Goal: Information Seeking & Learning: Find specific fact

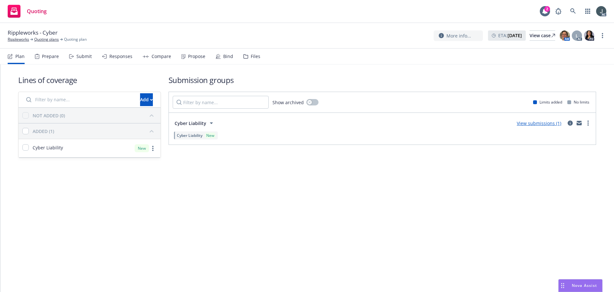
click at [49, 59] on div "Prepare" at bounding box center [47, 56] width 24 height 15
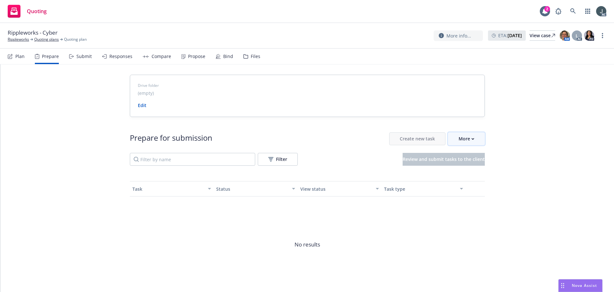
click at [468, 137] on div "More" at bounding box center [467, 138] width 16 height 12
click at [470, 165] on span "Go to Indio account" at bounding box center [474, 168] width 57 height 6
click at [24, 40] on link "Rippleworks" at bounding box center [18, 39] width 21 height 6
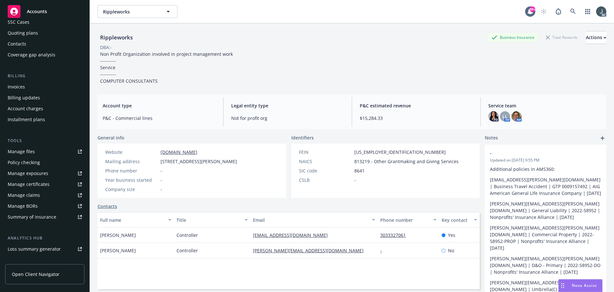
scroll to position [125, 0]
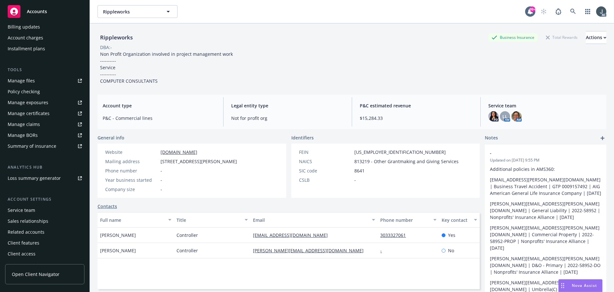
click at [25, 209] on div "Service team" at bounding box center [22, 210] width 28 height 10
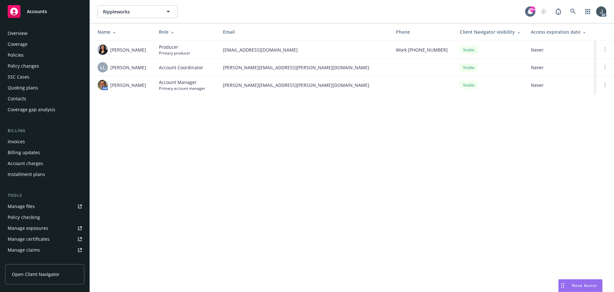
click at [25, 55] on div "Policies" at bounding box center [45, 55] width 74 height 10
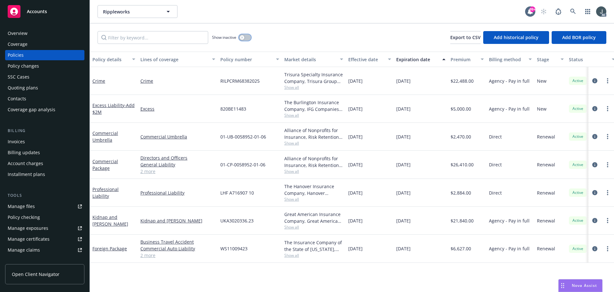
click at [241, 38] on icon "button" at bounding box center [242, 37] width 3 height 3
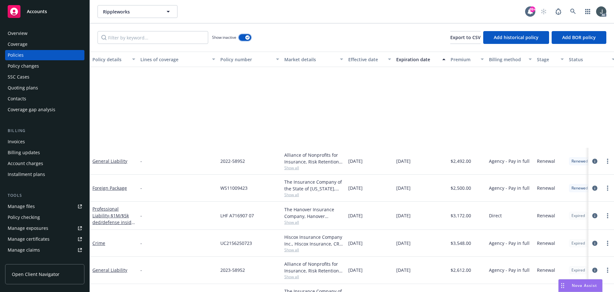
scroll to position [1152, 0]
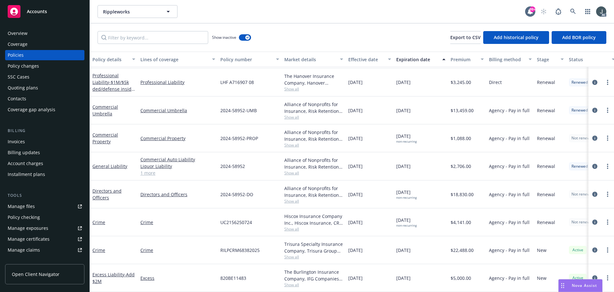
click at [233, 80] on span "LHF A716907 08" at bounding box center [237, 82] width 34 height 7
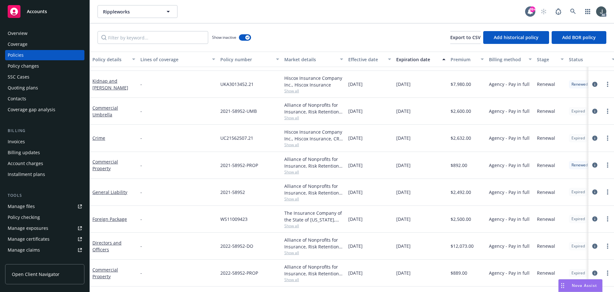
scroll to position [608, 0]
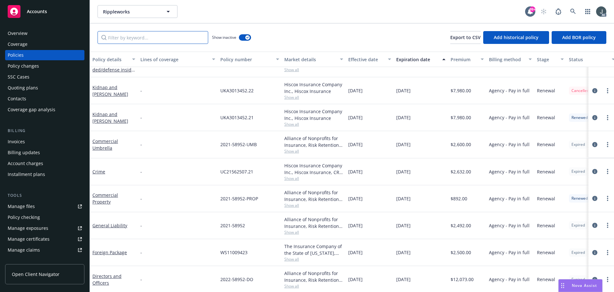
click at [121, 38] on input "Filter by keyword..." at bounding box center [153, 37] width 111 height 13
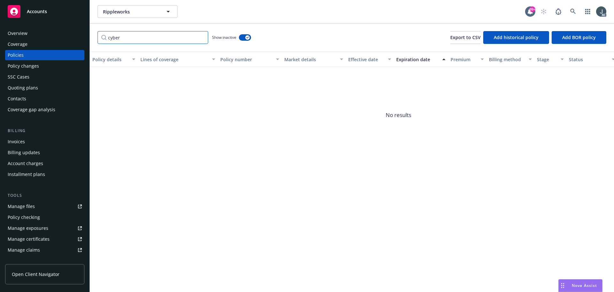
type input "cyber"
click at [243, 37] on button "button" at bounding box center [245, 37] width 12 height 6
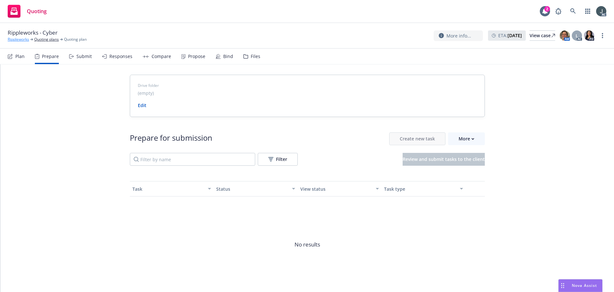
click at [19, 38] on link "Rippleworks" at bounding box center [18, 39] width 21 height 6
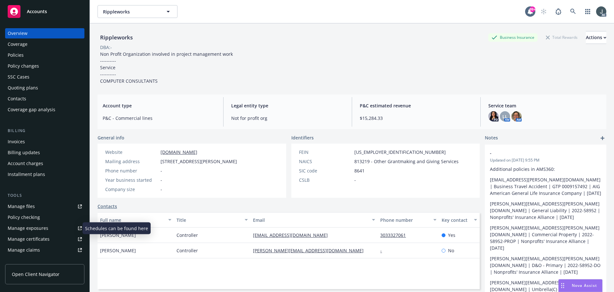
click at [16, 227] on div "Manage exposures" at bounding box center [28, 228] width 41 height 10
click at [133, 237] on div "Alexa Parsons" at bounding box center [136, 234] width 76 height 15
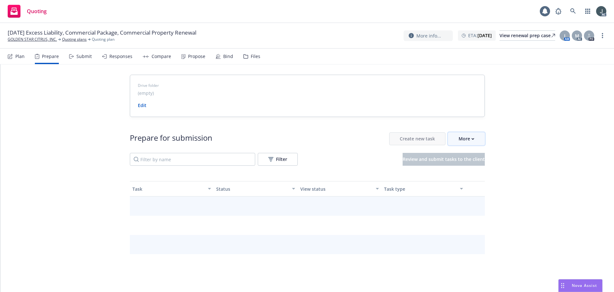
click at [462, 134] on div "More" at bounding box center [467, 138] width 16 height 12
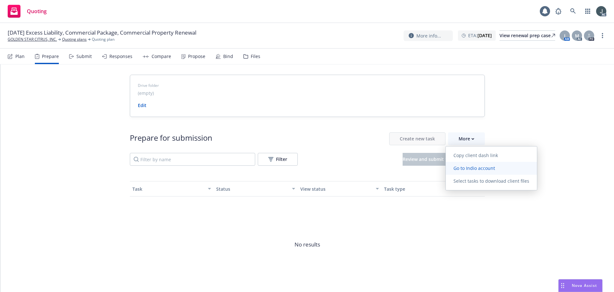
click at [464, 166] on span "Go to Indio account" at bounding box center [474, 168] width 57 height 6
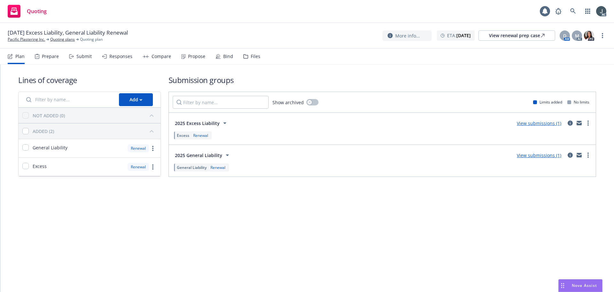
click at [39, 60] on div "Prepare" at bounding box center [47, 56] width 24 height 15
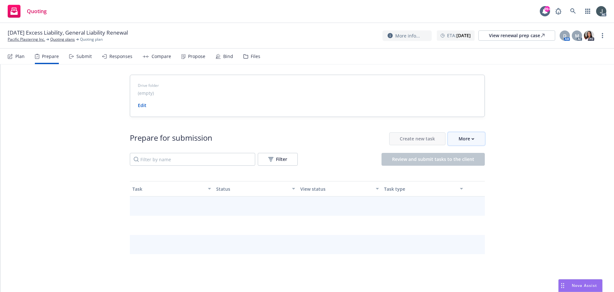
click at [471, 140] on div "More" at bounding box center [467, 138] width 16 height 12
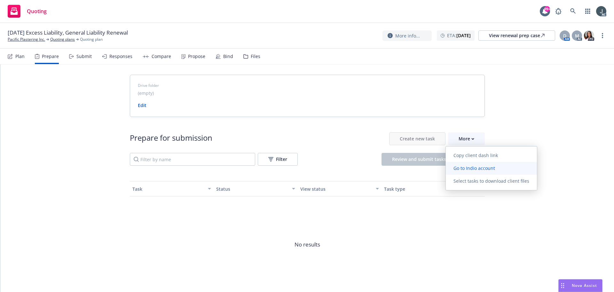
click at [490, 167] on span "Go to Indio account" at bounding box center [474, 168] width 57 height 6
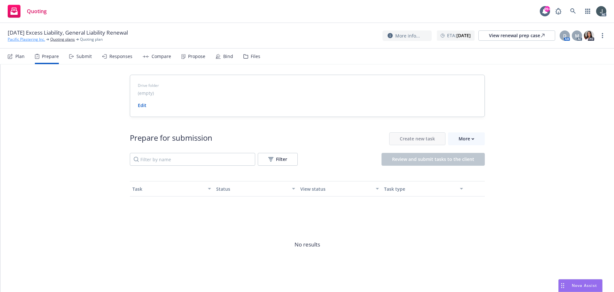
click at [30, 40] on link "Pacific Plastering Inc." at bounding box center [26, 39] width 37 height 6
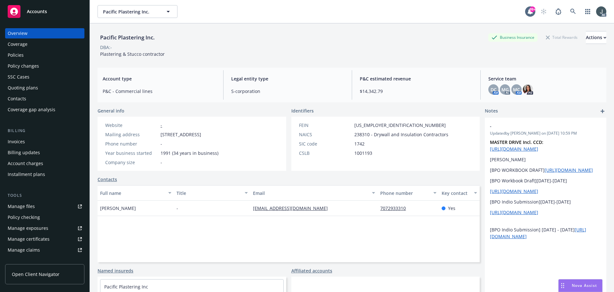
scroll to position [125, 0]
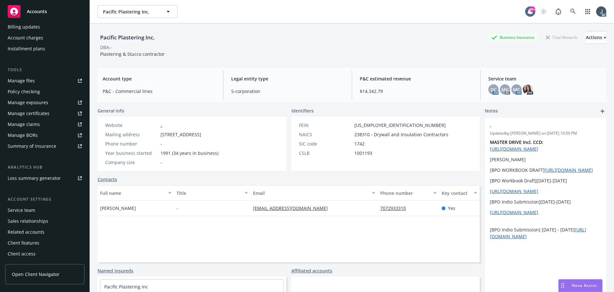
click at [15, 210] on div "Service team" at bounding box center [22, 210] width 28 height 10
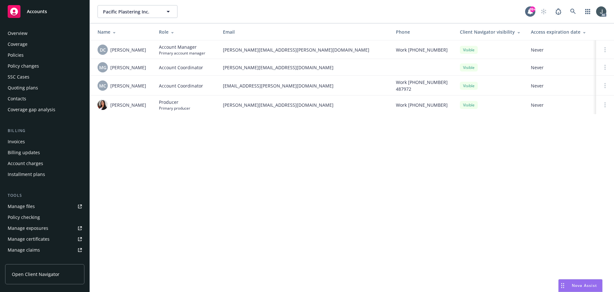
click at [22, 54] on div "Policies" at bounding box center [16, 55] width 16 height 10
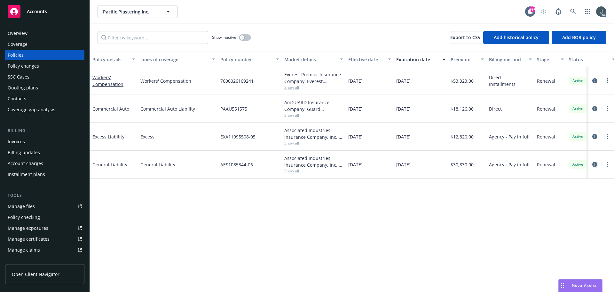
click at [595, 164] on icon "circleInformation" at bounding box center [595, 164] width 5 height 5
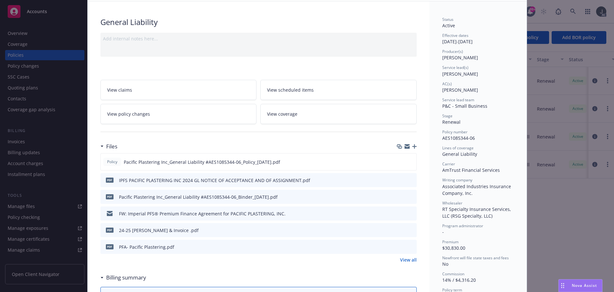
scroll to position [64, 0]
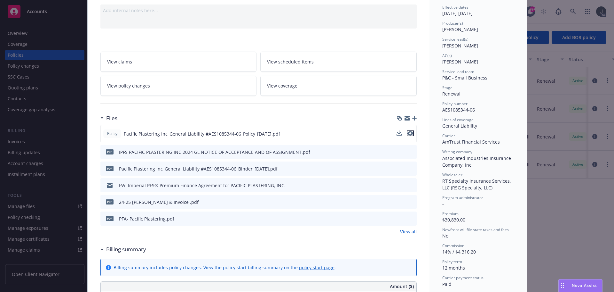
click at [408, 133] on icon "preview file" at bounding box center [411, 133] width 6 height 4
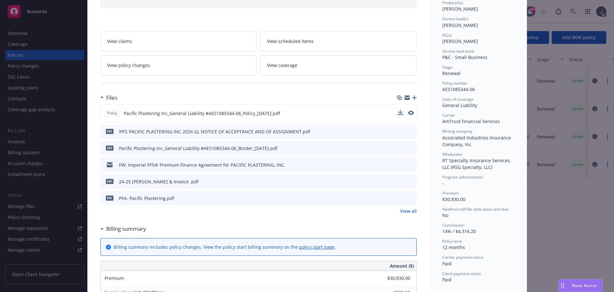
scroll to position [96, 0]
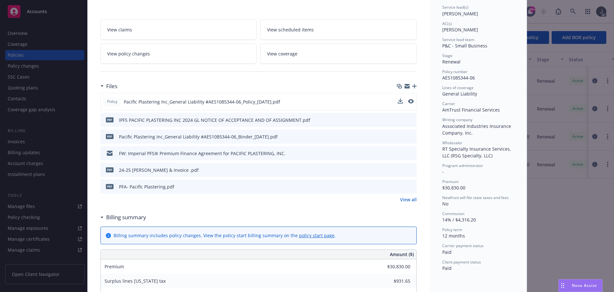
click at [407, 199] on link "View all" at bounding box center [408, 199] width 17 height 7
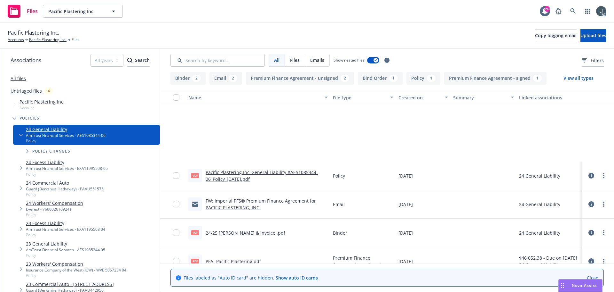
scroll to position [98, 0]
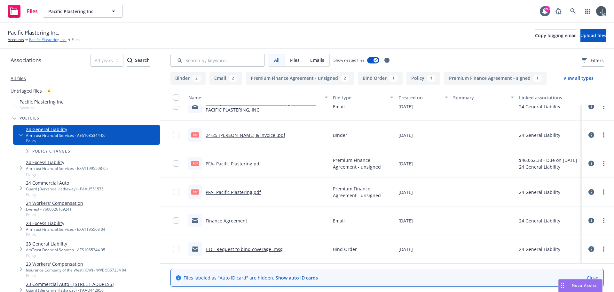
click at [48, 40] on link "Pacific Plastering Inc." at bounding box center [47, 40] width 37 height 6
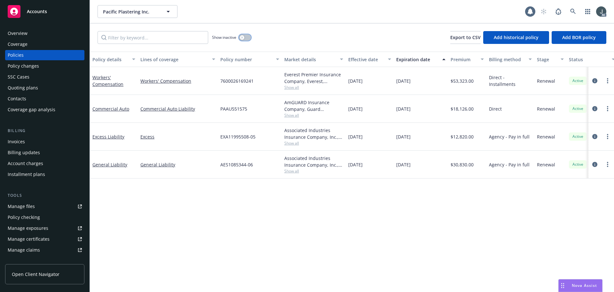
click at [241, 39] on div "button" at bounding box center [242, 37] width 4 height 4
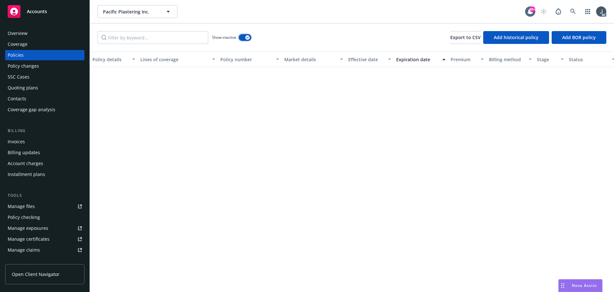
scroll to position [523, 0]
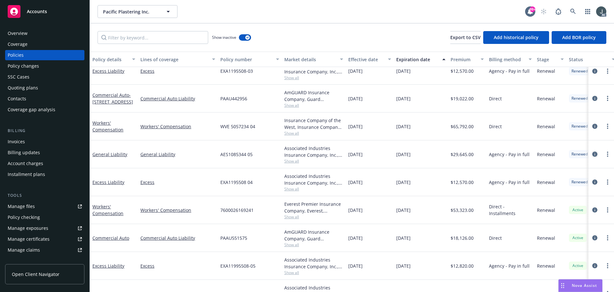
click at [593, 155] on icon "circleInformation" at bounding box center [595, 153] width 5 height 5
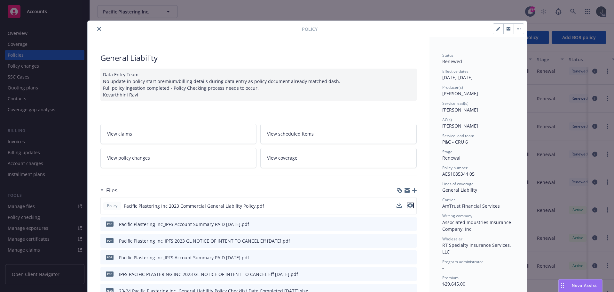
click at [410, 205] on icon "preview file" at bounding box center [411, 205] width 6 height 4
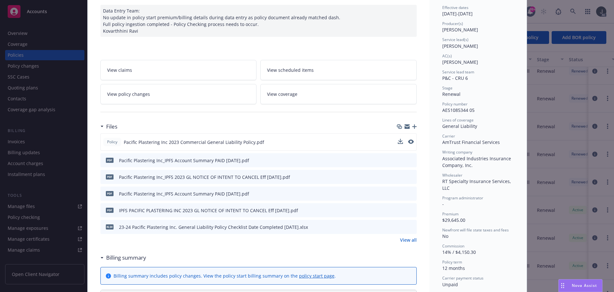
scroll to position [96, 0]
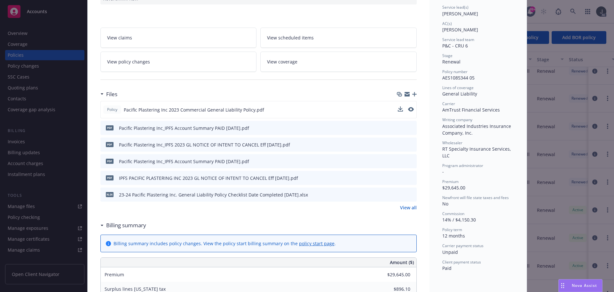
click at [410, 208] on link "View all" at bounding box center [408, 207] width 17 height 7
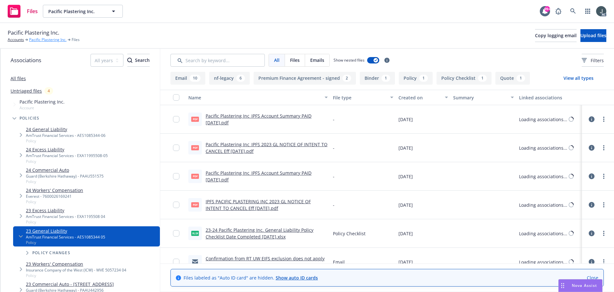
click at [44, 39] on link "Pacific Plastering Inc." at bounding box center [47, 40] width 37 height 6
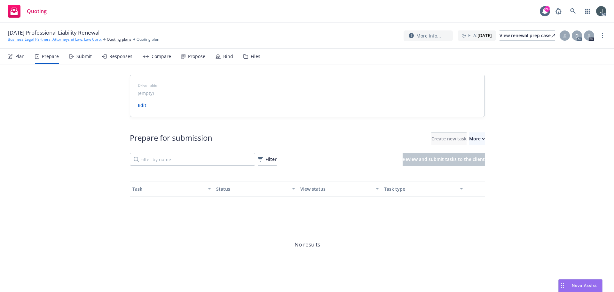
click at [43, 38] on link "Business Legal Partners, Attorneys at Law, Law Corp." at bounding box center [55, 39] width 94 height 6
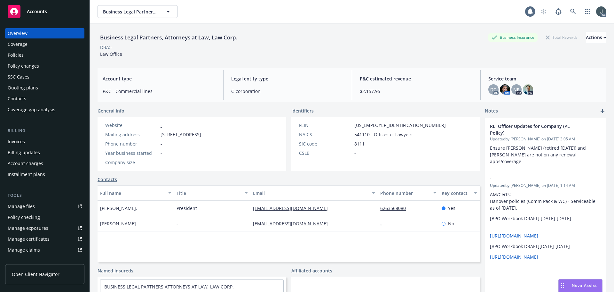
click at [32, 53] on div "Policies" at bounding box center [45, 55] width 74 height 10
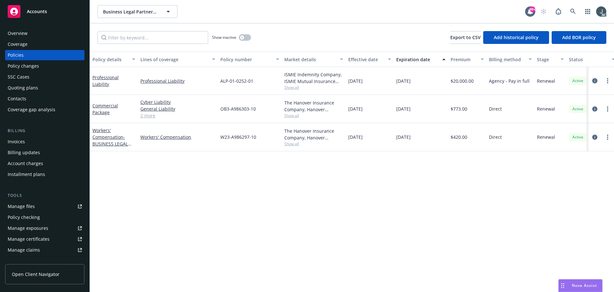
click at [593, 80] on icon "circleInformation" at bounding box center [595, 80] width 5 height 5
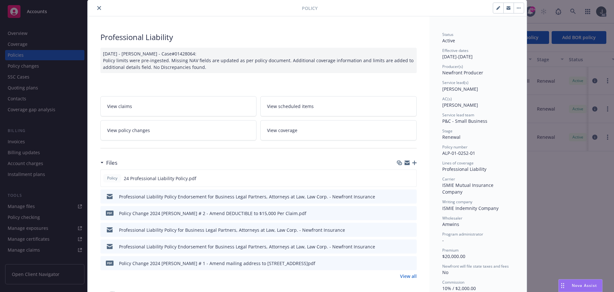
scroll to position [32, 0]
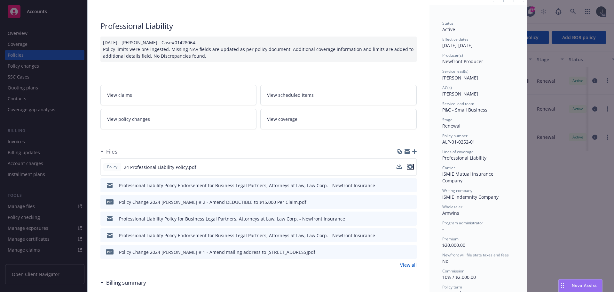
click at [410, 166] on icon "preview file" at bounding box center [411, 166] width 6 height 4
click at [410, 202] on icon "preview file" at bounding box center [411, 201] width 6 height 4
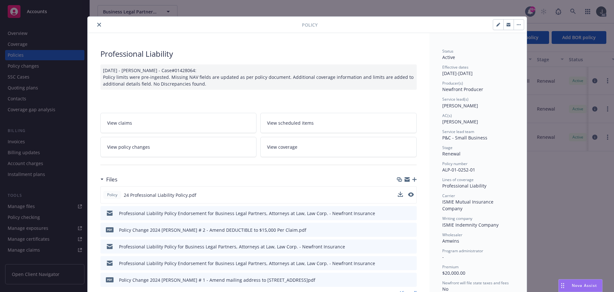
scroll to position [0, 0]
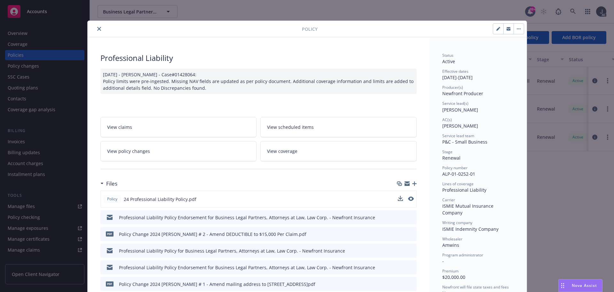
click at [97, 28] on icon "close" at bounding box center [99, 29] width 4 height 4
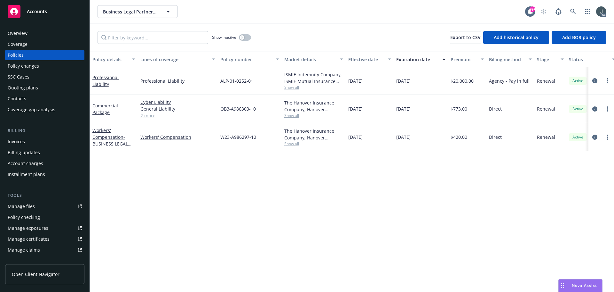
click at [31, 35] on div "Overview" at bounding box center [45, 33] width 74 height 10
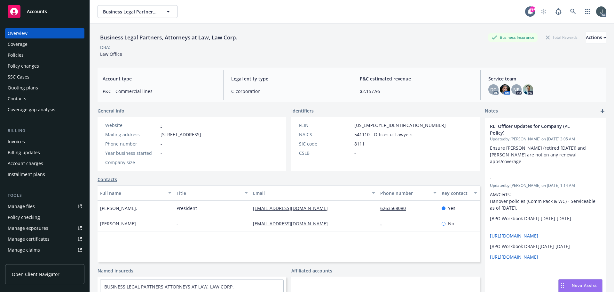
click at [29, 55] on div "Policies" at bounding box center [45, 55] width 74 height 10
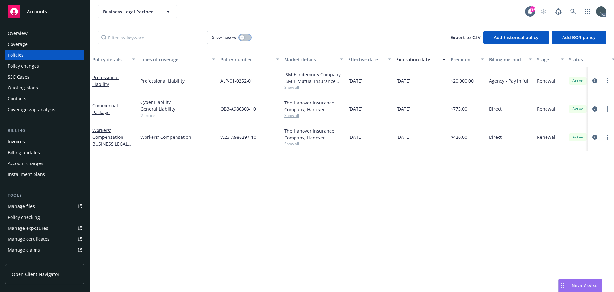
click at [241, 35] on div "button" at bounding box center [242, 37] width 4 height 4
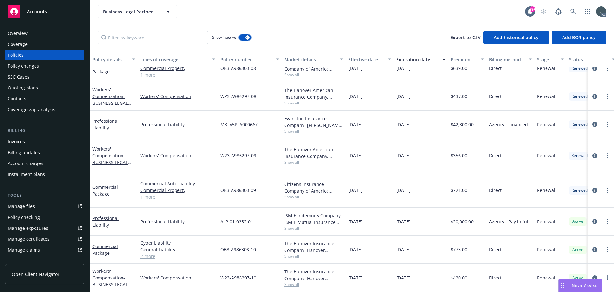
scroll to position [352, 0]
click at [593, 122] on icon "circleInformation" at bounding box center [595, 124] width 5 height 5
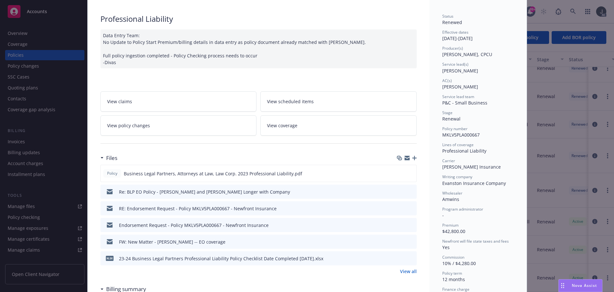
scroll to position [64, 0]
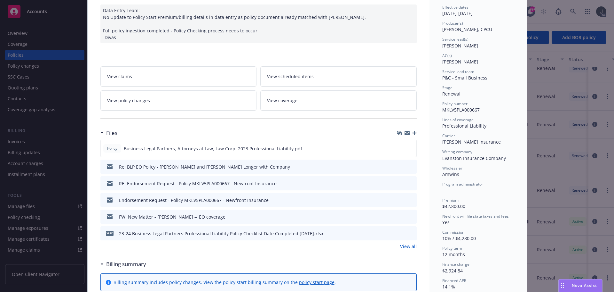
click at [402, 245] on link "View all" at bounding box center [408, 246] width 17 height 7
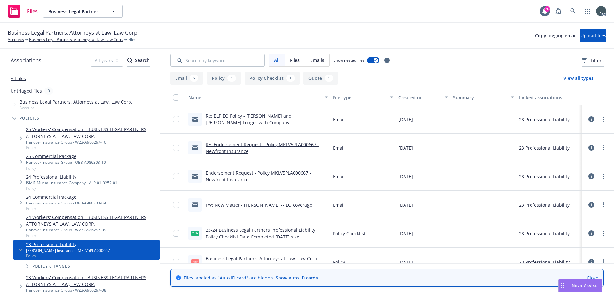
scroll to position [95, 0]
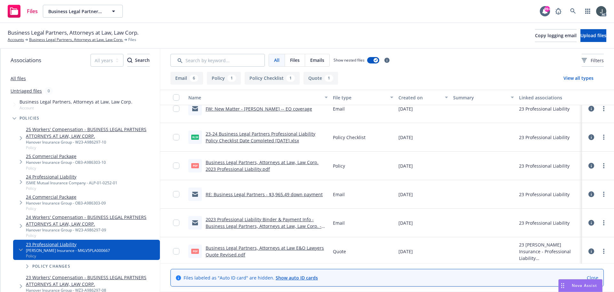
click at [274, 165] on link "Business Legal Partners, Attorneys at Law, Law Corp. 2023 Professional Liabilit…" at bounding box center [262, 165] width 113 height 13
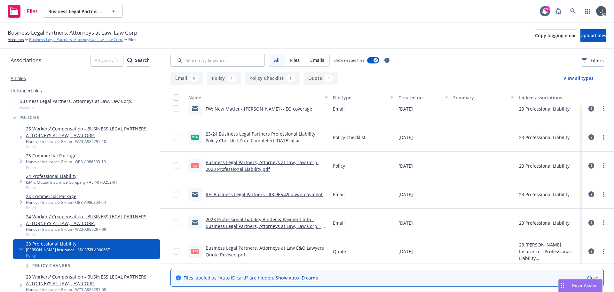
click at [75, 40] on link "Business Legal Partners, Attorneys at Law, Law Corp." at bounding box center [76, 40] width 94 height 6
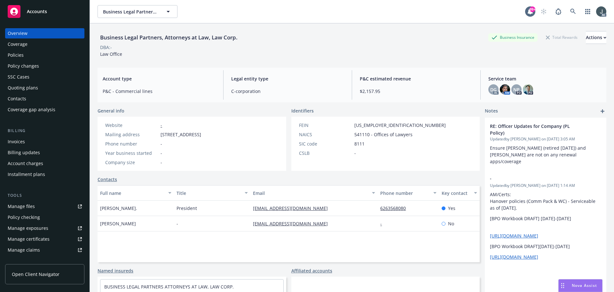
drag, startPoint x: 133, startPoint y: 208, endPoint x: 95, endPoint y: 207, distance: 37.4
click at [95, 207] on div "Business Legal Partners, Attorneys at Law, Law Corp. Business Insurance Total R…" at bounding box center [352, 169] width 525 height 292
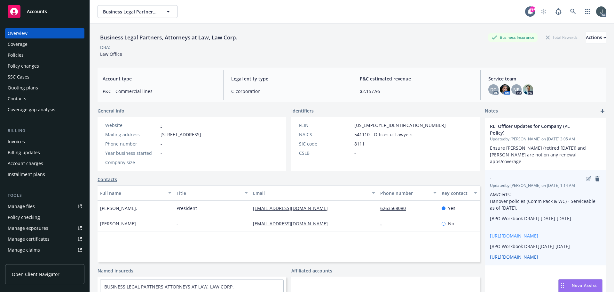
copy span "[PERSON_NAME]."
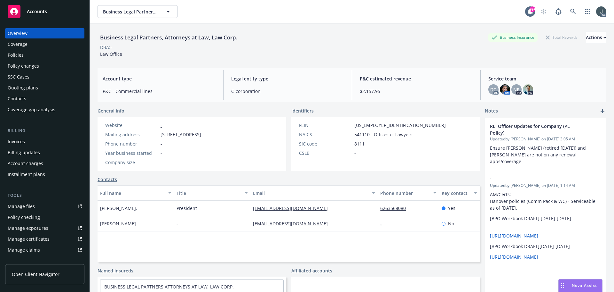
click at [187, 208] on span "President" at bounding box center [187, 207] width 20 height 7
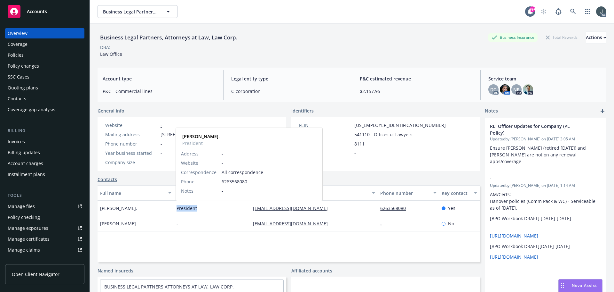
copy span "President"
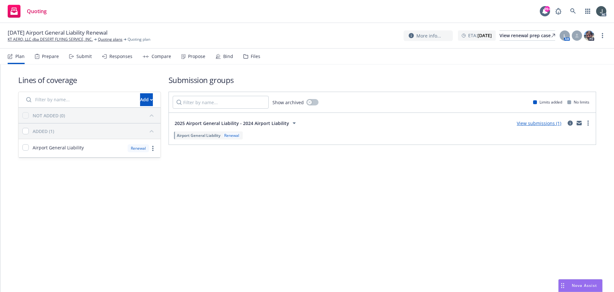
click at [41, 56] on div "Prepare" at bounding box center [47, 56] width 24 height 15
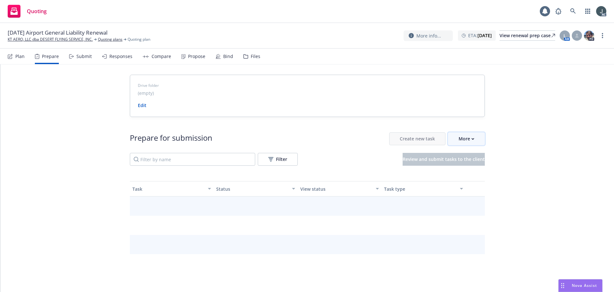
click at [460, 140] on div "More" at bounding box center [467, 138] width 16 height 12
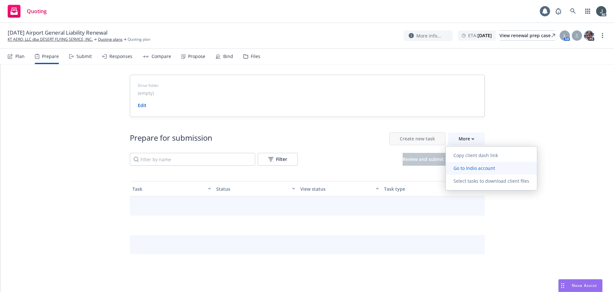
click at [463, 165] on span "Go to Indio account" at bounding box center [474, 168] width 57 height 6
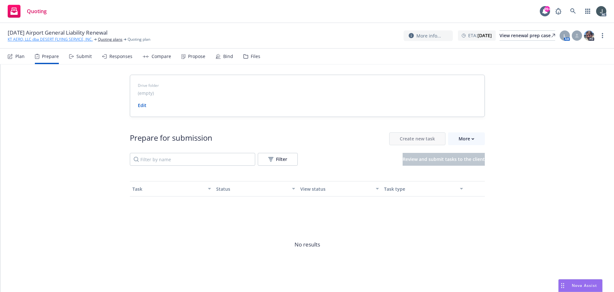
click at [59, 41] on link "KT AERO, LLC dba DESERT FLYING SERVICE, INC." at bounding box center [50, 39] width 85 height 6
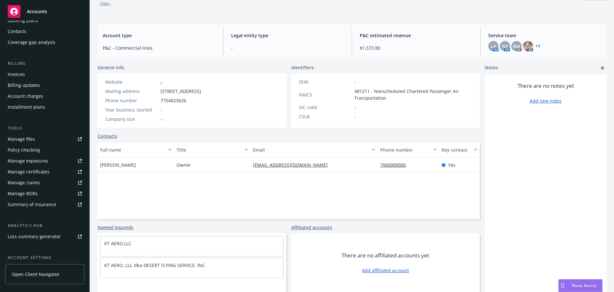
scroll to position [125, 0]
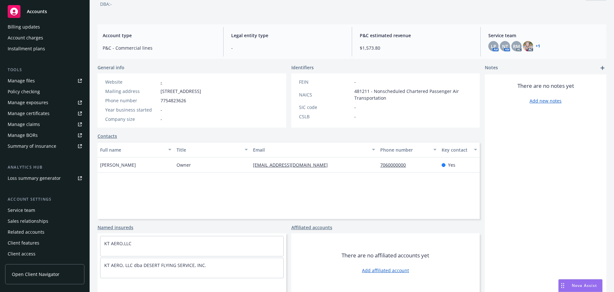
click at [21, 212] on div "Service team" at bounding box center [22, 210] width 28 height 10
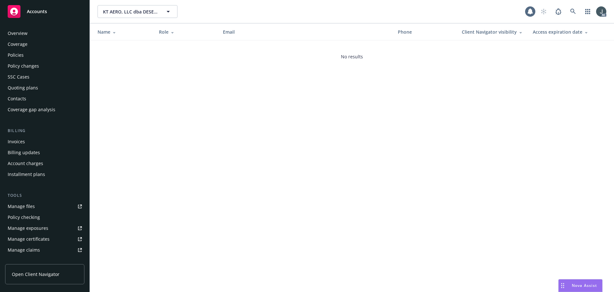
scroll to position [125, 0]
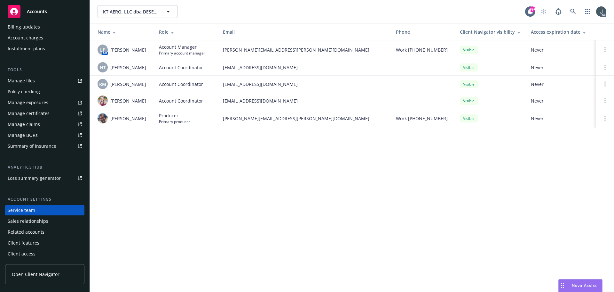
drag, startPoint x: 111, startPoint y: 50, endPoint x: 148, endPoint y: 53, distance: 37.2
click at [148, 53] on div "LP AM Linsey Piotrowski" at bounding box center [123, 49] width 51 height 10
copy span "Linsey Piotrowski"
drag, startPoint x: 110, startPoint y: 84, endPoint x: 146, endPoint y: 84, distance: 35.8
click at [146, 84] on div "RM Rati Mukhuradze" at bounding box center [123, 84] width 51 height 10
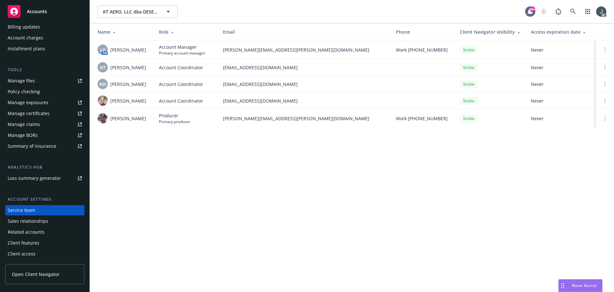
copy span "Rati Mukhuradze"
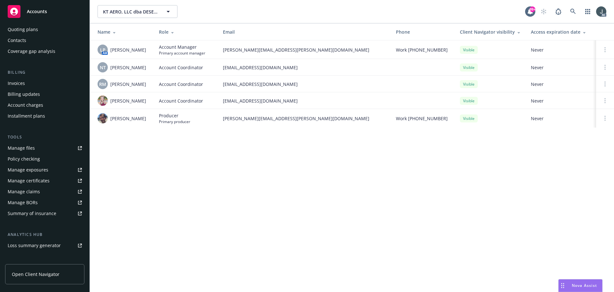
scroll to position [0, 0]
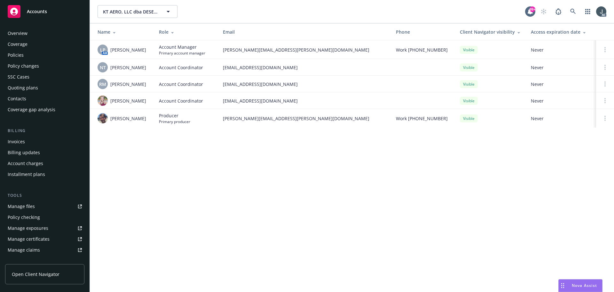
click at [28, 56] on div "Policies" at bounding box center [45, 55] width 74 height 10
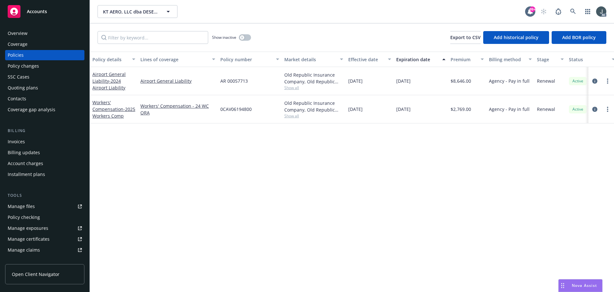
drag, startPoint x: 396, startPoint y: 81, endPoint x: 429, endPoint y: 82, distance: 33.9
click at [429, 82] on div "[DATE]" at bounding box center [421, 81] width 54 height 28
copy span "[DATE]"
drag, startPoint x: 192, startPoint y: 87, endPoint x: 147, endPoint y: 85, distance: 45.5
click at [140, 87] on div "Airport General Liability" at bounding box center [178, 81] width 80 height 28
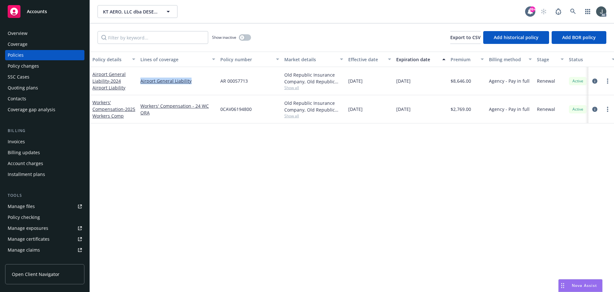
copy link "Airport General Liability"
click at [593, 79] on icon "circleInformation" at bounding box center [595, 80] width 5 height 5
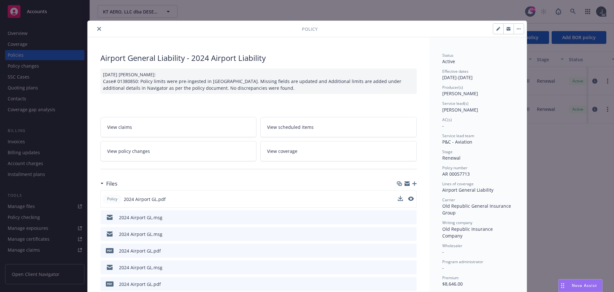
scroll to position [32, 0]
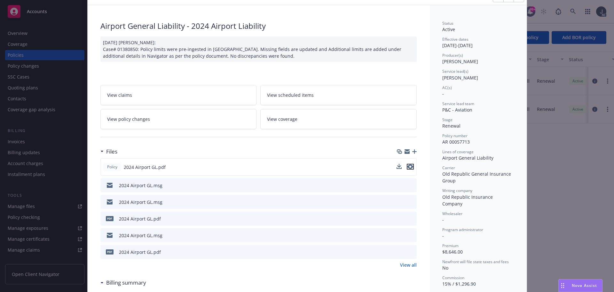
click at [408, 167] on icon "preview file" at bounding box center [411, 166] width 6 height 4
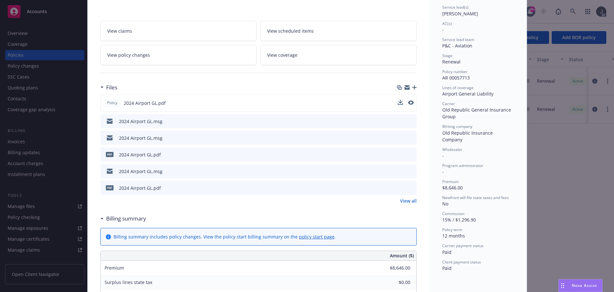
click at [410, 201] on link "View all" at bounding box center [408, 200] width 17 height 7
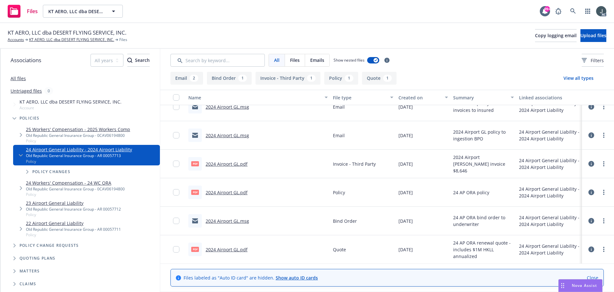
scroll to position [13, 0]
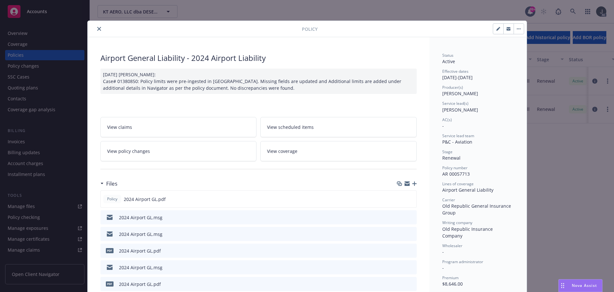
click at [97, 28] on icon "close" at bounding box center [99, 29] width 4 height 4
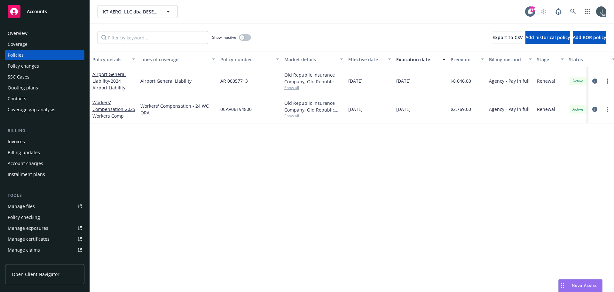
click at [36, 33] on div "Overview" at bounding box center [45, 33] width 74 height 10
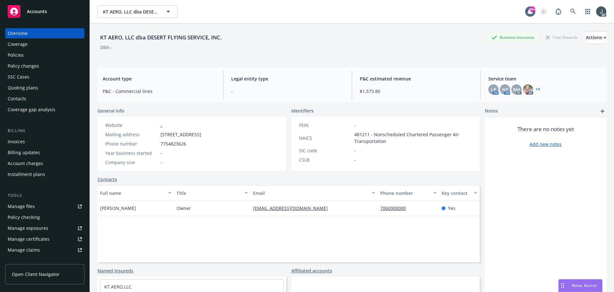
click at [28, 50] on div "Policies" at bounding box center [45, 55] width 74 height 10
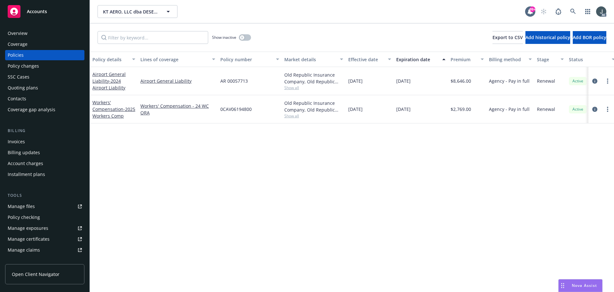
click at [467, 78] on span "$8,646.00" at bounding box center [461, 80] width 20 height 7
copy span "8,646.00"
click at [286, 86] on span "Show all" at bounding box center [314, 87] width 59 height 5
drag, startPoint x: 221, startPoint y: 124, endPoint x: 310, endPoint y: 125, distance: 89.3
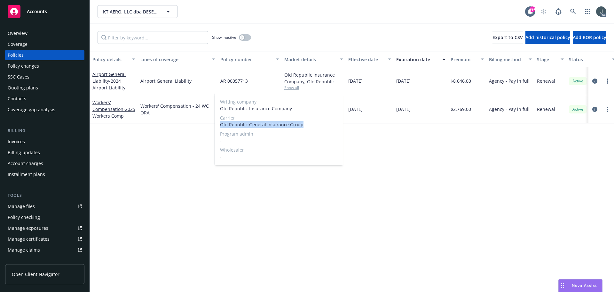
click at [310, 125] on span "Old Republic General Insurance Group" at bounding box center [279, 124] width 118 height 7
copy span "Old Republic General Insurance Group"
drag, startPoint x: 397, startPoint y: 85, endPoint x: 429, endPoint y: 84, distance: 32.6
click at [429, 84] on div "[DATE]" at bounding box center [421, 81] width 54 height 28
copy span "[DATE]"
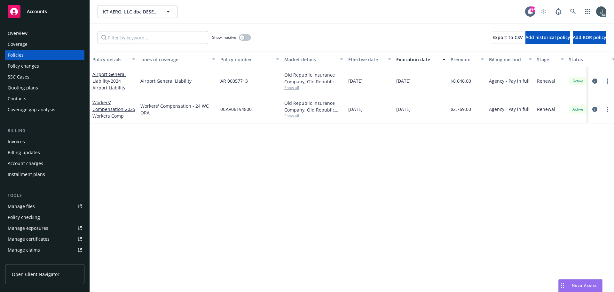
click at [18, 34] on div "Overview" at bounding box center [18, 33] width 20 height 10
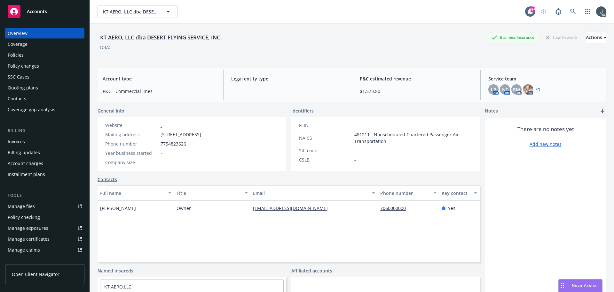
click at [183, 211] on span "Owner" at bounding box center [184, 207] width 14 height 7
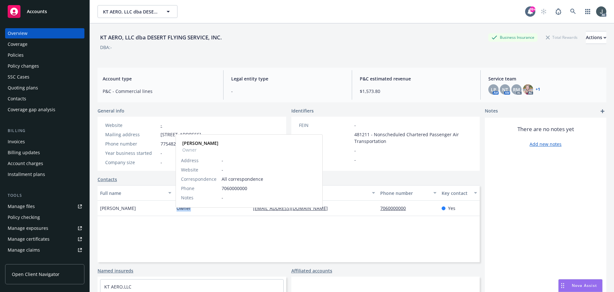
copy span "Owner"
